Goal: Task Accomplishment & Management: Manage account settings

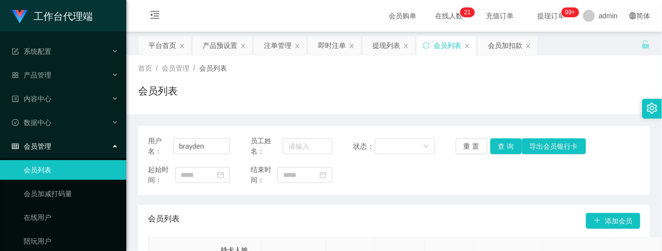
click at [215, 43] on div "产品预设置" at bounding box center [220, 45] width 35 height 19
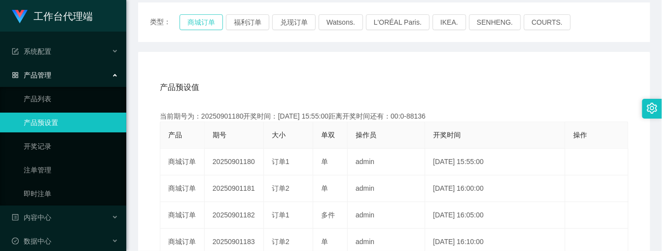
click at [200, 26] on button "商城订单" at bounding box center [201, 22] width 43 height 16
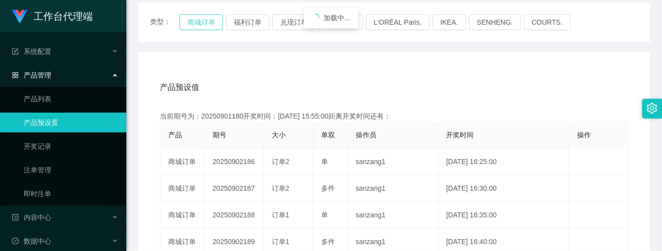
scroll to position [185, 0]
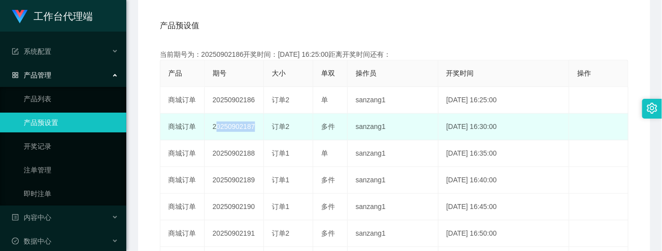
drag, startPoint x: 212, startPoint y: 127, endPoint x: 274, endPoint y: 129, distance: 62.2
click at [274, 129] on tr "商城订单 20250902187 订单2 多件 sanzang1 [DATE] 16:30:00 编 辑 限制投注" at bounding box center [394, 126] width 468 height 27
copy td "20250902187"
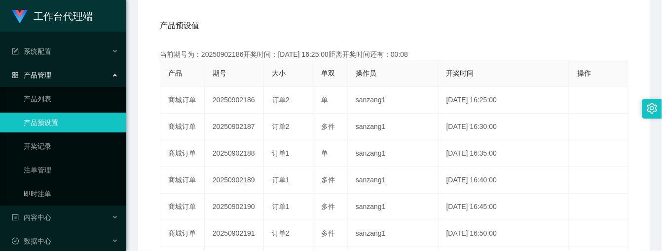
click at [256, 27] on div "产品预设值 添加期号" at bounding box center [394, 26] width 469 height 28
drag, startPoint x: 70, startPoint y: 167, endPoint x: 79, endPoint y: 162, distance: 10.6
click at [70, 168] on link "注单管理" at bounding box center [71, 170] width 95 height 20
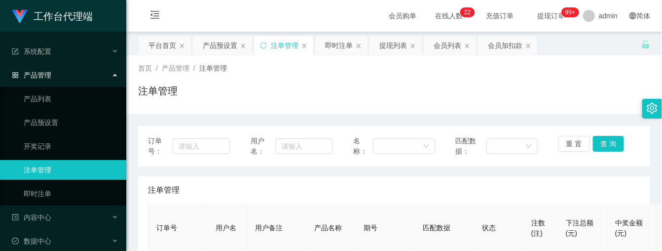
scroll to position [123, 0]
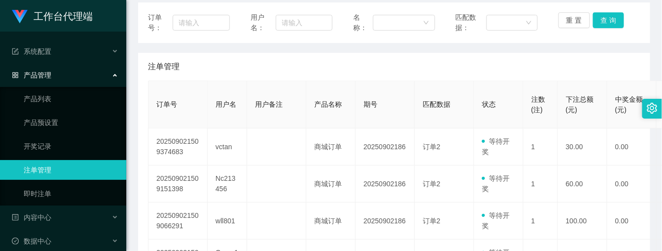
click at [284, 62] on div "注单管理" at bounding box center [394, 67] width 492 height 28
click at [423, 62] on div "注单管理" at bounding box center [394, 67] width 492 height 28
